Goal: Find specific page/section: Find specific page/section

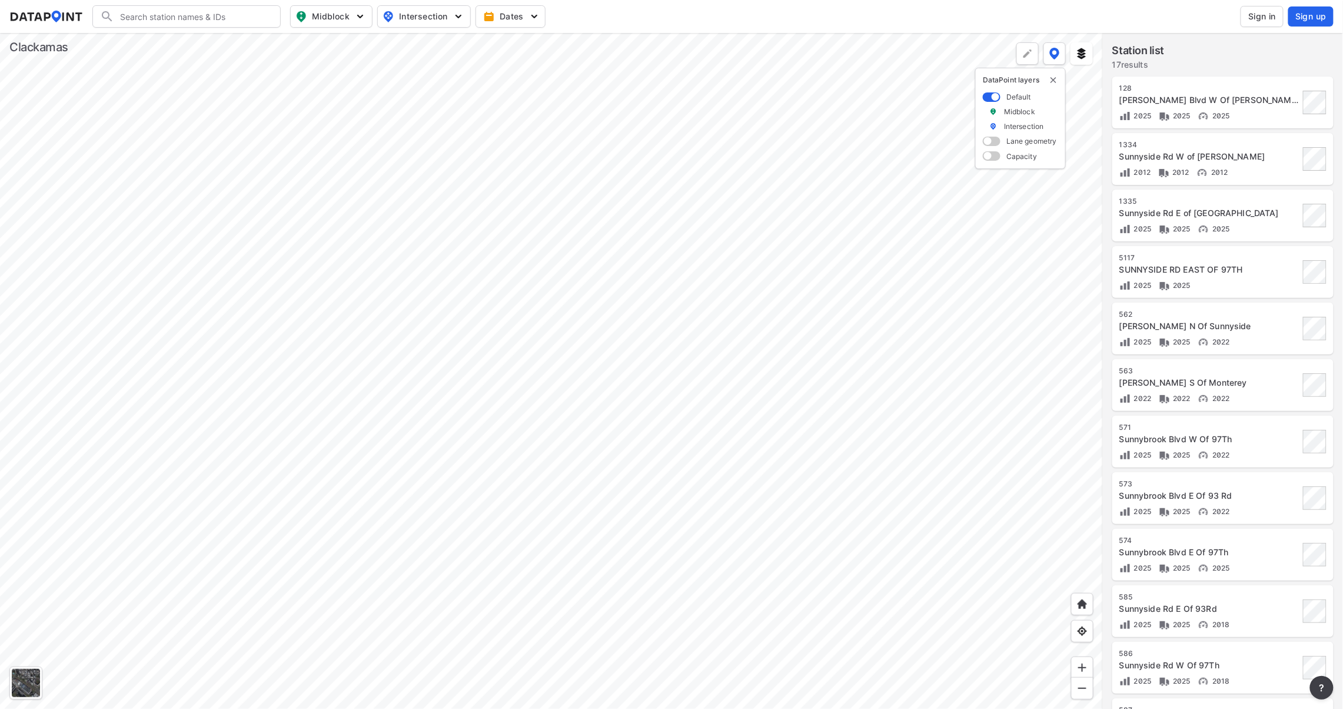
click at [208, 439] on div at bounding box center [551, 371] width 1103 height 676
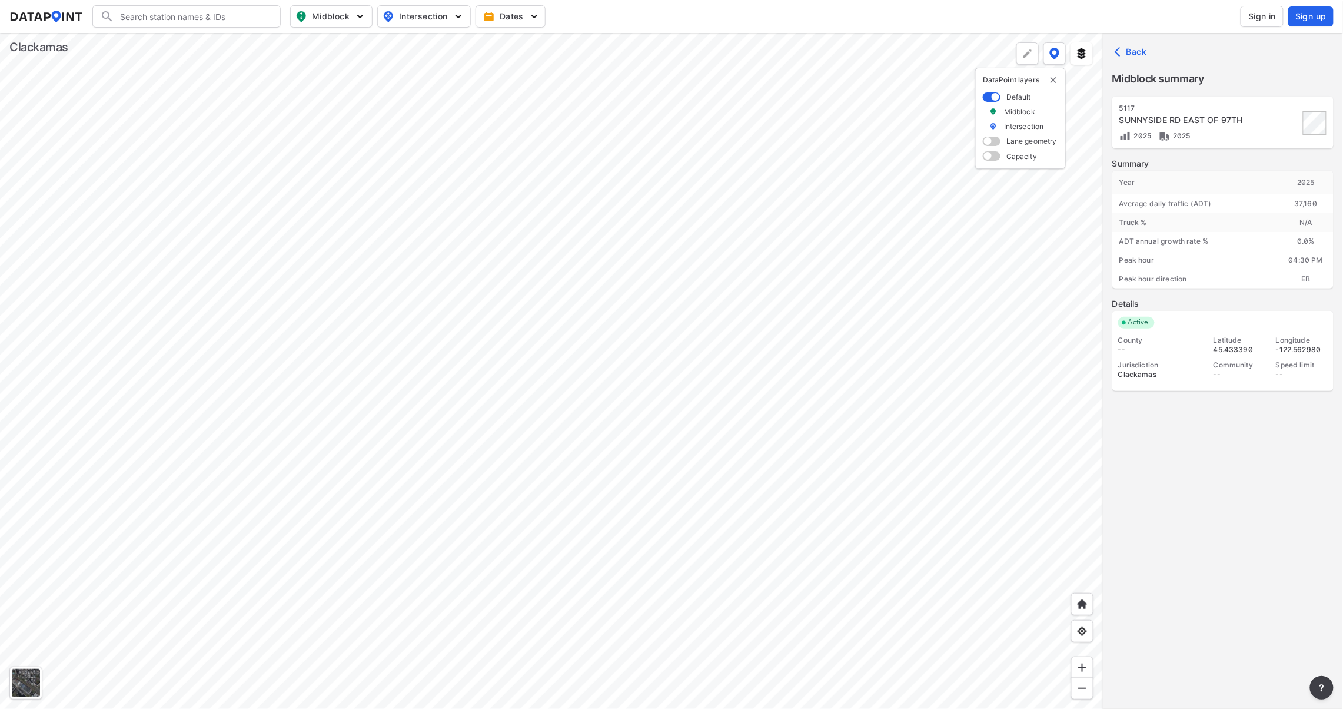
click at [1272, 19] on span "Sign in" at bounding box center [1263, 17] width 28 height 12
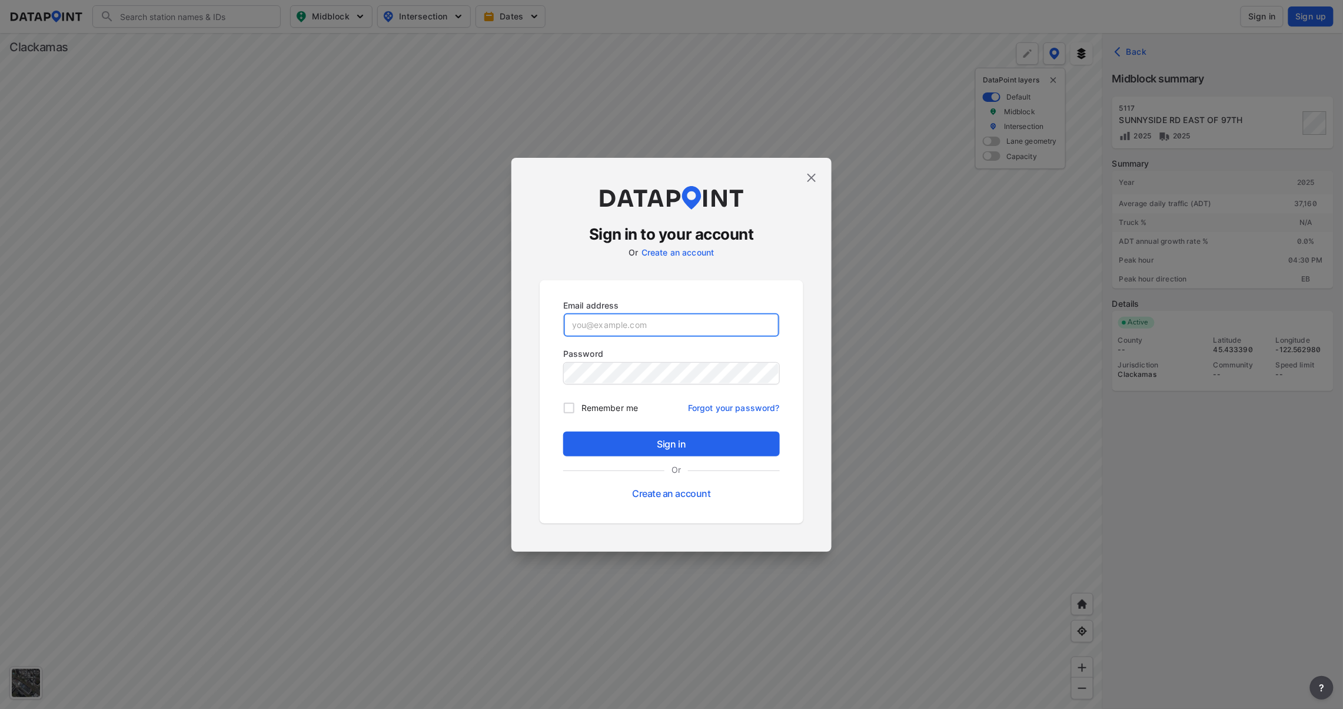
type input "[EMAIL_ADDRESS][DOMAIN_NAME]"
drag, startPoint x: 718, startPoint y: 439, endPoint x: 848, endPoint y: 450, distance: 129.9
click at [718, 440] on span "Sign in" at bounding box center [672, 444] width 198 height 14
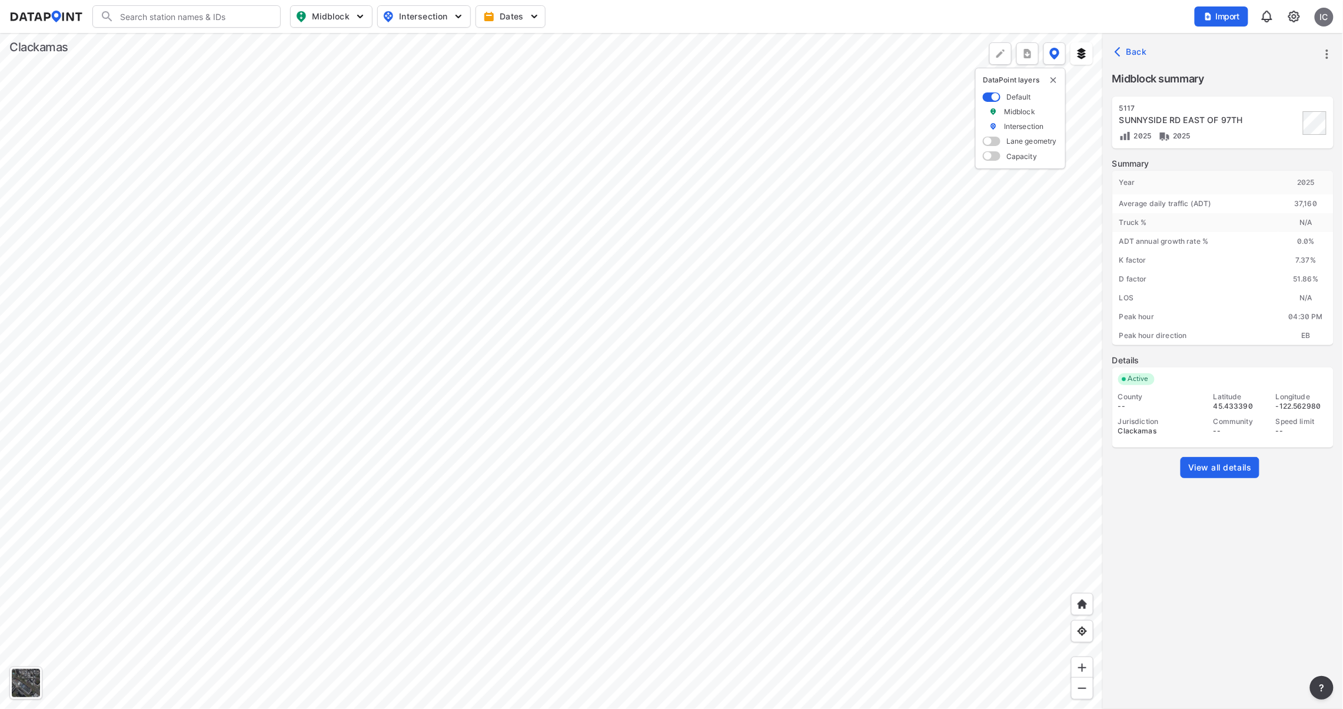
click at [591, 371] on div at bounding box center [551, 371] width 1103 height 676
click at [254, 361] on div at bounding box center [551, 371] width 1103 height 676
click at [1213, 474] on link "View all details" at bounding box center [1220, 467] width 79 height 21
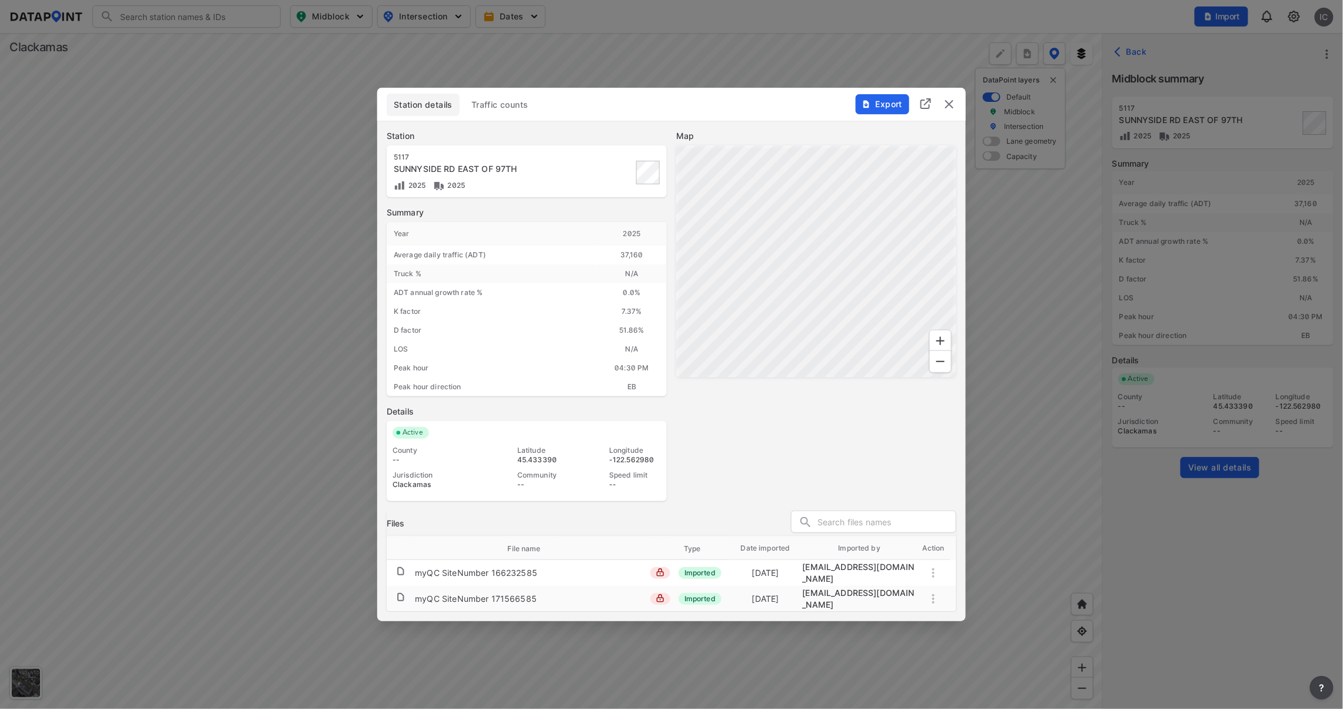
click at [506, 120] on div "Station details Traffic counts" at bounding box center [672, 108] width 570 height 28
click at [502, 111] on span "Traffic counts" at bounding box center [500, 105] width 57 height 12
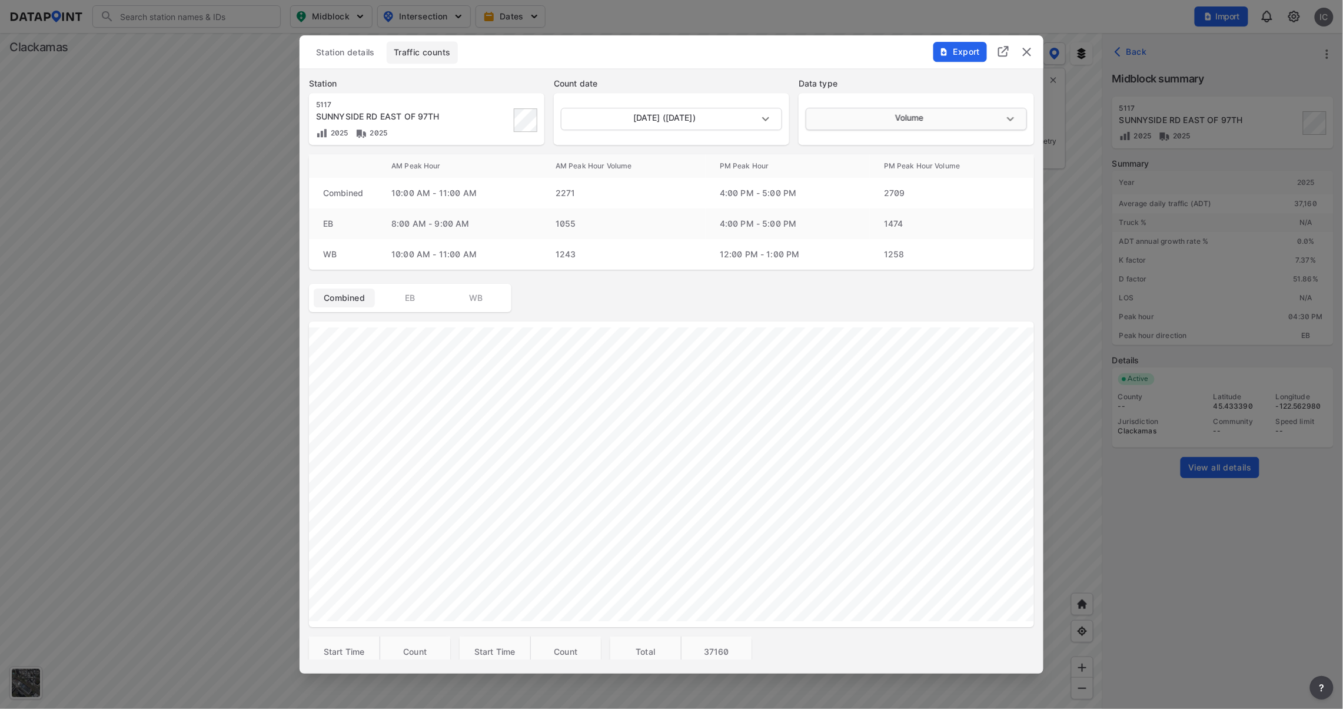
click at [921, 121] on body "Search Please enter a search term. Midblock Intersection Dates Import IC Import…" at bounding box center [671, 354] width 1343 height 709
drag, startPoint x: 926, startPoint y: 158, endPoint x: 927, endPoint y: 165, distance: 7.1
click at [927, 165] on ul "Volume Classification Speed" at bounding box center [916, 141] width 220 height 72
click at [829, 159] on ul "Volume Classification Speed" at bounding box center [916, 141] width 220 height 72
click at [420, 120] on div at bounding box center [671, 354] width 1343 height 709
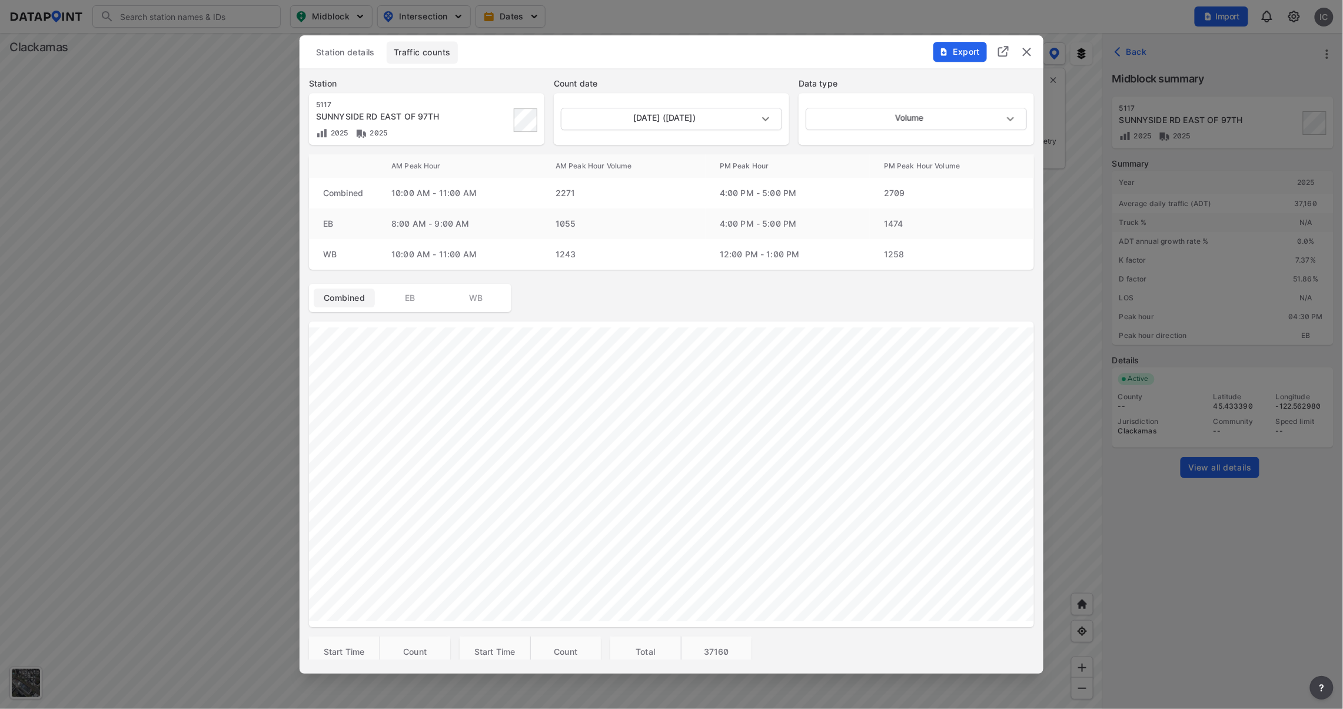
click at [1024, 48] on img "delete" at bounding box center [1027, 52] width 14 height 14
